Goal: Task Accomplishment & Management: Manage account settings

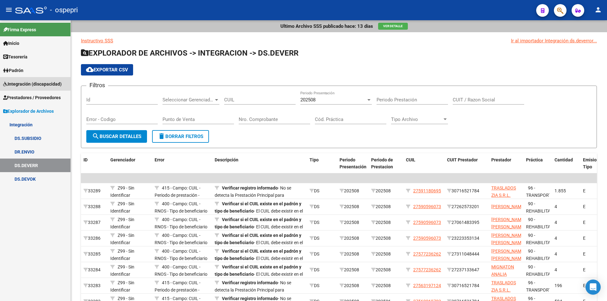
click at [29, 83] on span "Integración (discapacidad)" at bounding box center [32, 84] width 58 height 7
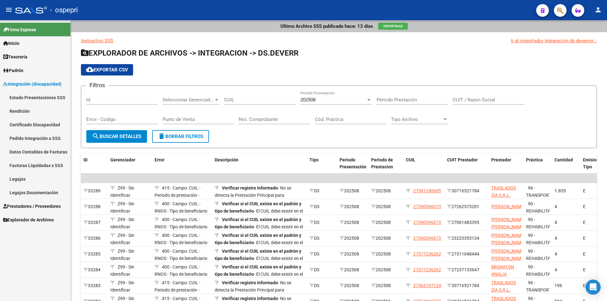
click at [31, 125] on link "Certificado Discapacidad" at bounding box center [35, 125] width 70 height 14
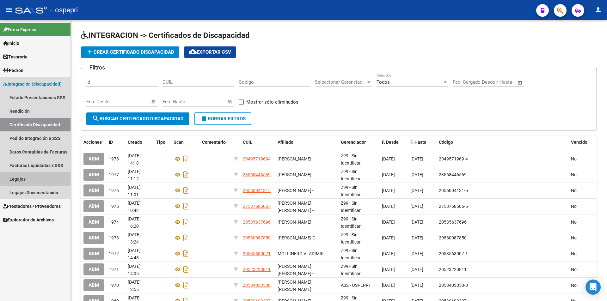
drag, startPoint x: 24, startPoint y: 177, endPoint x: 54, endPoint y: 163, distance: 33.9
click at [24, 177] on link "Legajos" at bounding box center [35, 179] width 70 height 14
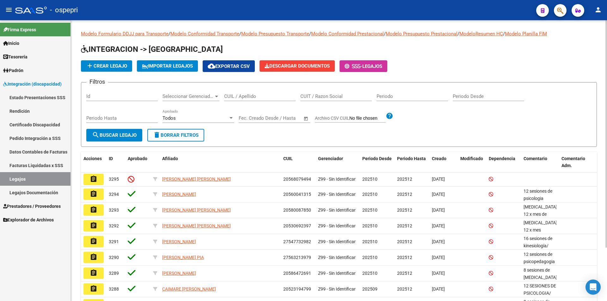
click at [246, 96] on input "CUIL / Apellido" at bounding box center [259, 97] width 71 height 6
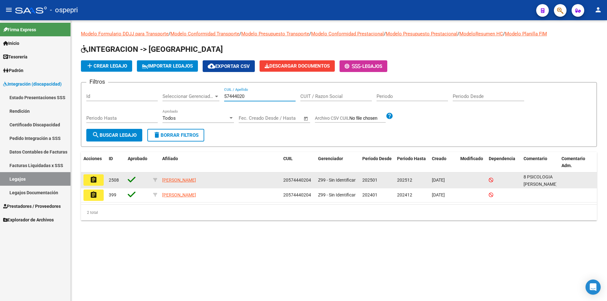
type input "57444020"
drag, startPoint x: 283, startPoint y: 179, endPoint x: 312, endPoint y: 180, distance: 28.4
click at [312, 180] on div "20574440204" at bounding box center [298, 180] width 30 height 7
copy span "20574440204"
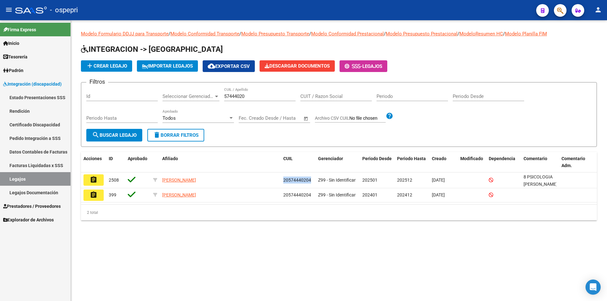
click at [30, 125] on link "Certificado Discapacidad" at bounding box center [35, 125] width 70 height 14
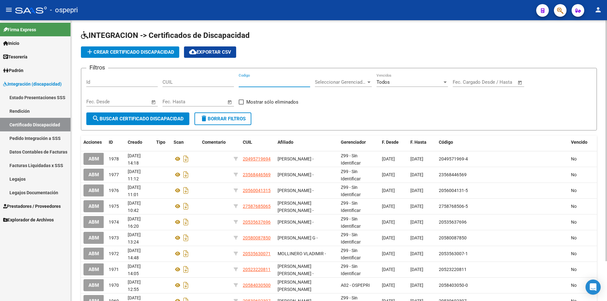
paste input "20574440204"
type input "20574440204"
paste input "20-57444020-4"
type input "20-57444020-4"
drag, startPoint x: 271, startPoint y: 82, endPoint x: 240, endPoint y: 82, distance: 30.3
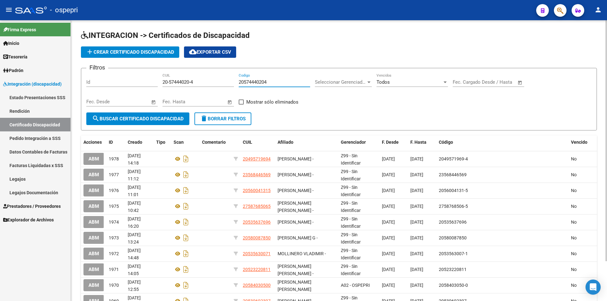
click at [240, 82] on input "20574440204" at bounding box center [274, 82] width 71 height 6
type input "2"
click at [165, 117] on span "search Buscar Certificado Discapacidad" at bounding box center [138, 119] width 92 height 6
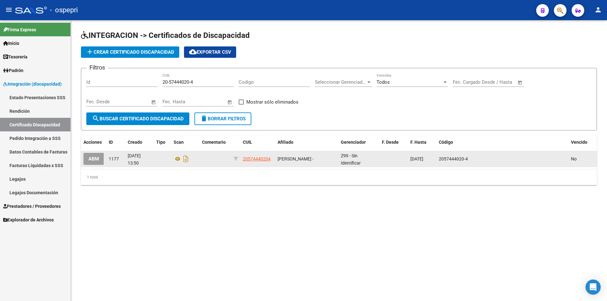
click at [96, 160] on span "ABM" at bounding box center [93, 159] width 10 height 6
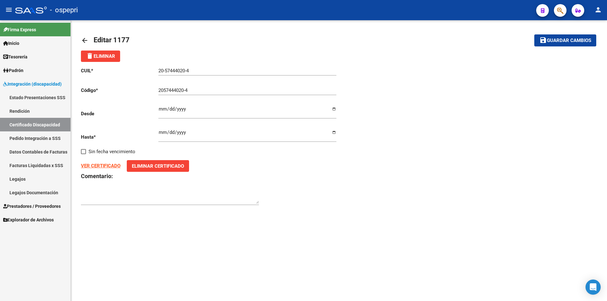
click at [166, 134] on input "[DATE]" at bounding box center [247, 135] width 178 height 10
click at [188, 137] on input "[DATE]" at bounding box center [247, 135] width 178 height 10
click at [186, 133] on input "[DATE]" at bounding box center [247, 135] width 178 height 10
drag, startPoint x: 186, startPoint y: 132, endPoint x: 151, endPoint y: 133, distance: 34.8
click at [151, 133] on div "CUIL * 20-57444020-4 Ingresar el CUIL Código * 2057444020-4 Ingresar el Codigo …" at bounding box center [210, 136] width 258 height 149
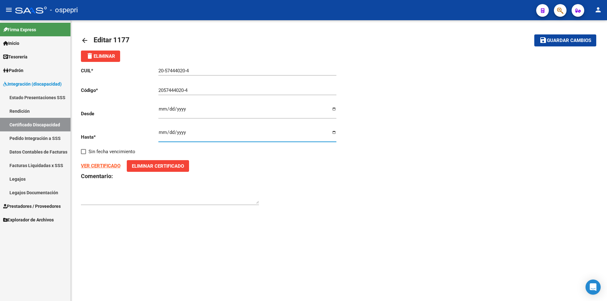
click at [162, 131] on input "[DATE]" at bounding box center [247, 135] width 178 height 10
type input "[DATE]"
click at [163, 167] on span "Eliminar Certificado" at bounding box center [158, 166] width 52 height 6
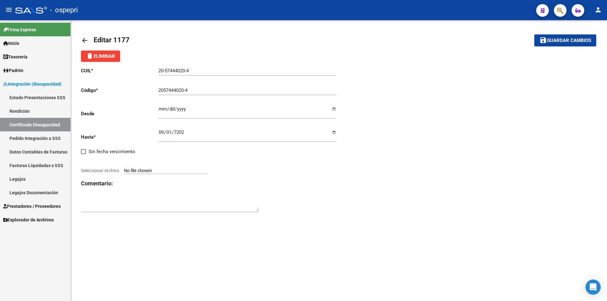
type input "C:\fakepath\RENOVACIÓN CUD-[PERSON_NAME] .pdf"
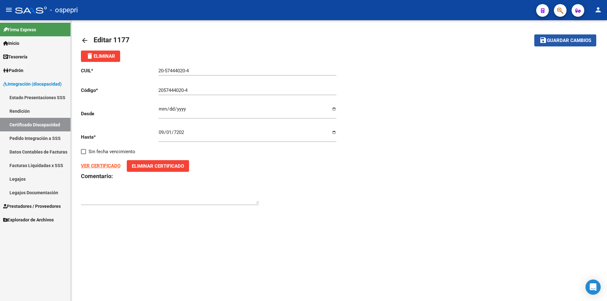
click at [575, 40] on span "Guardar cambios" at bounding box center [569, 41] width 44 height 6
type input "20574440204"
click at [569, 42] on span "Guardar cambios" at bounding box center [569, 41] width 44 height 6
